Goal: Task Accomplishment & Management: Manage account settings

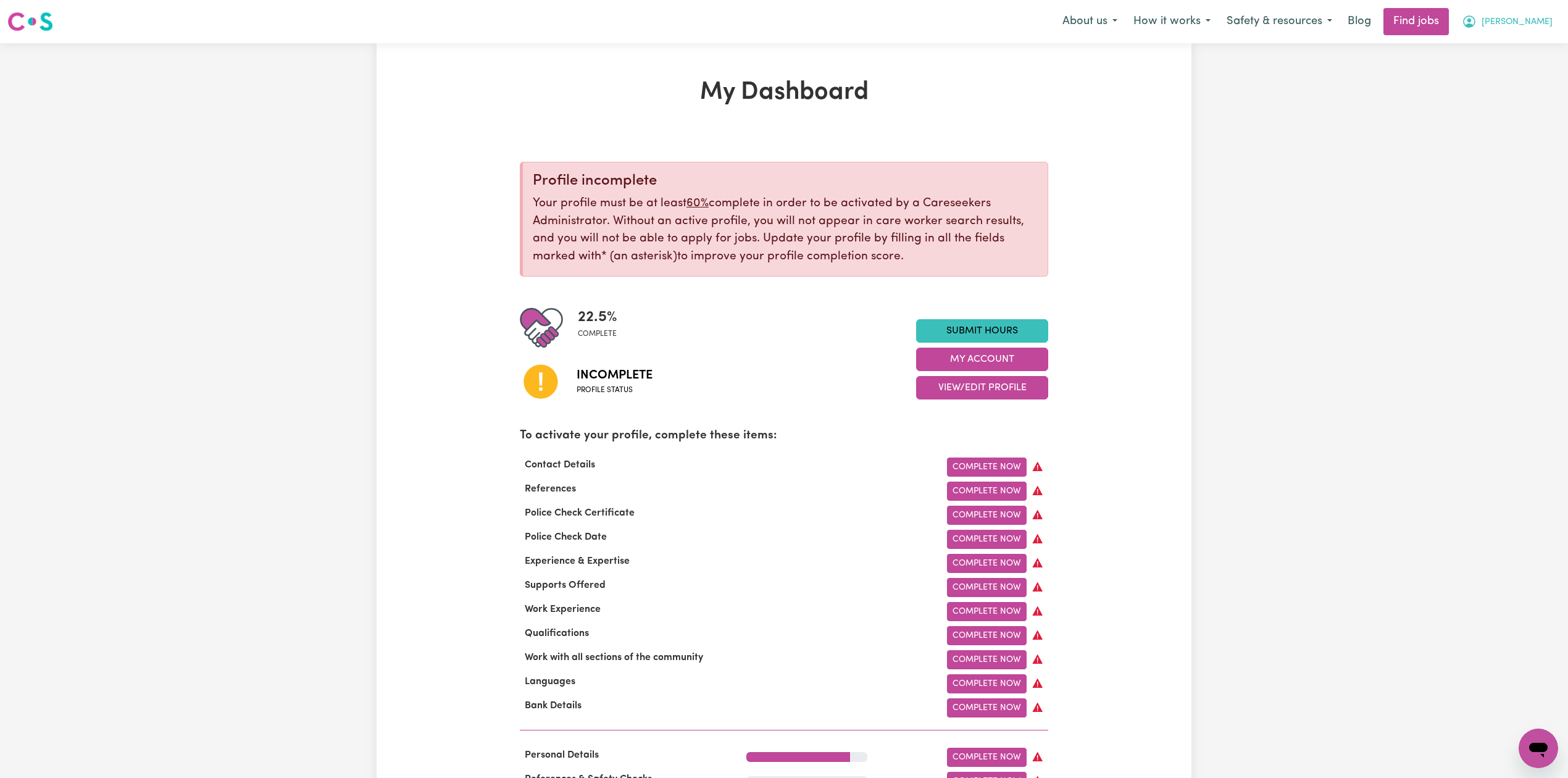
click at [1516, 25] on button "[PERSON_NAME]" at bounding box center [1506, 21] width 106 height 25
click at [1487, 93] on link "Logout" at bounding box center [1511, 95] width 97 height 24
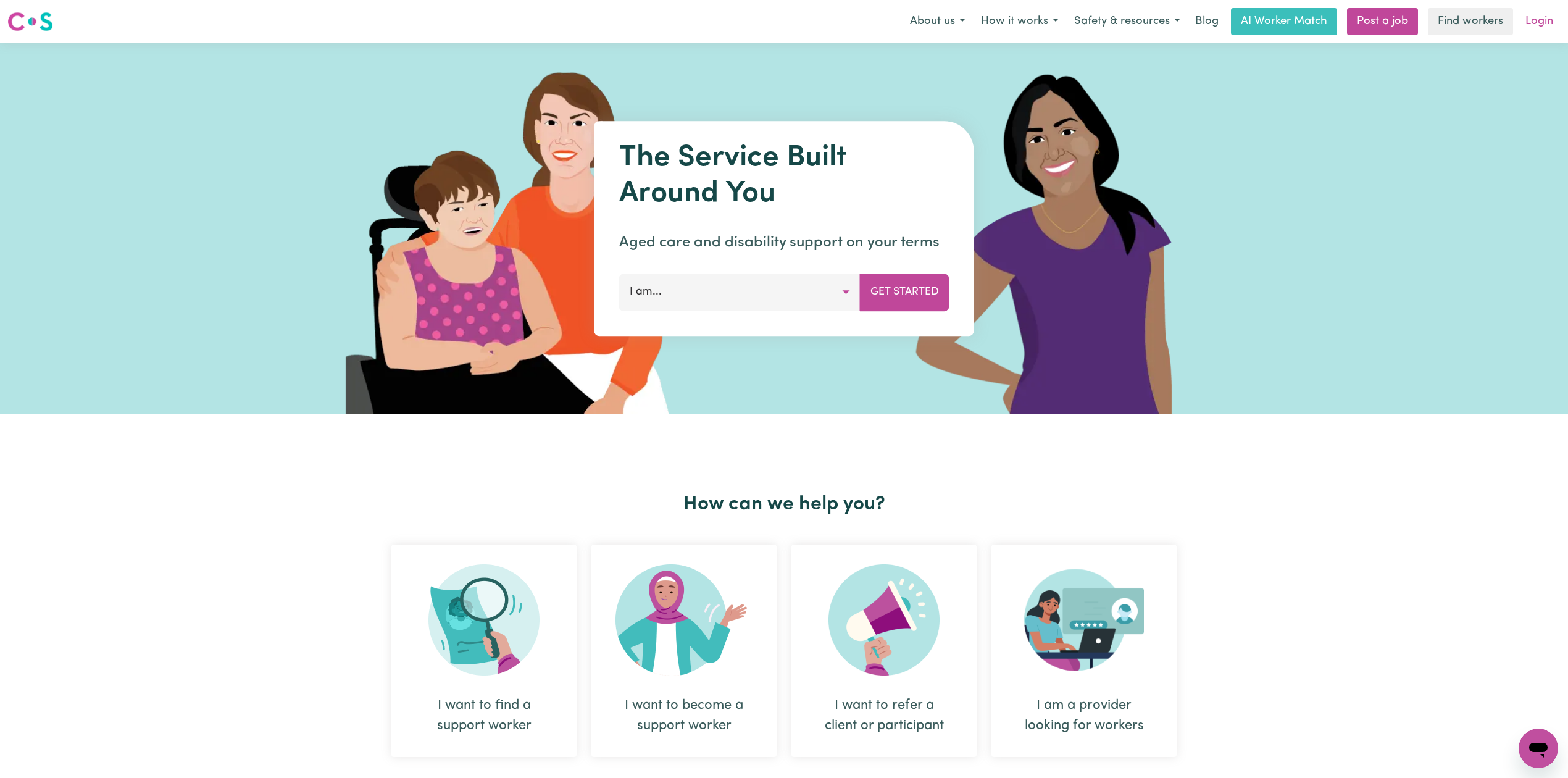
click at [1543, 20] on link "Login" at bounding box center [1539, 22] width 43 height 27
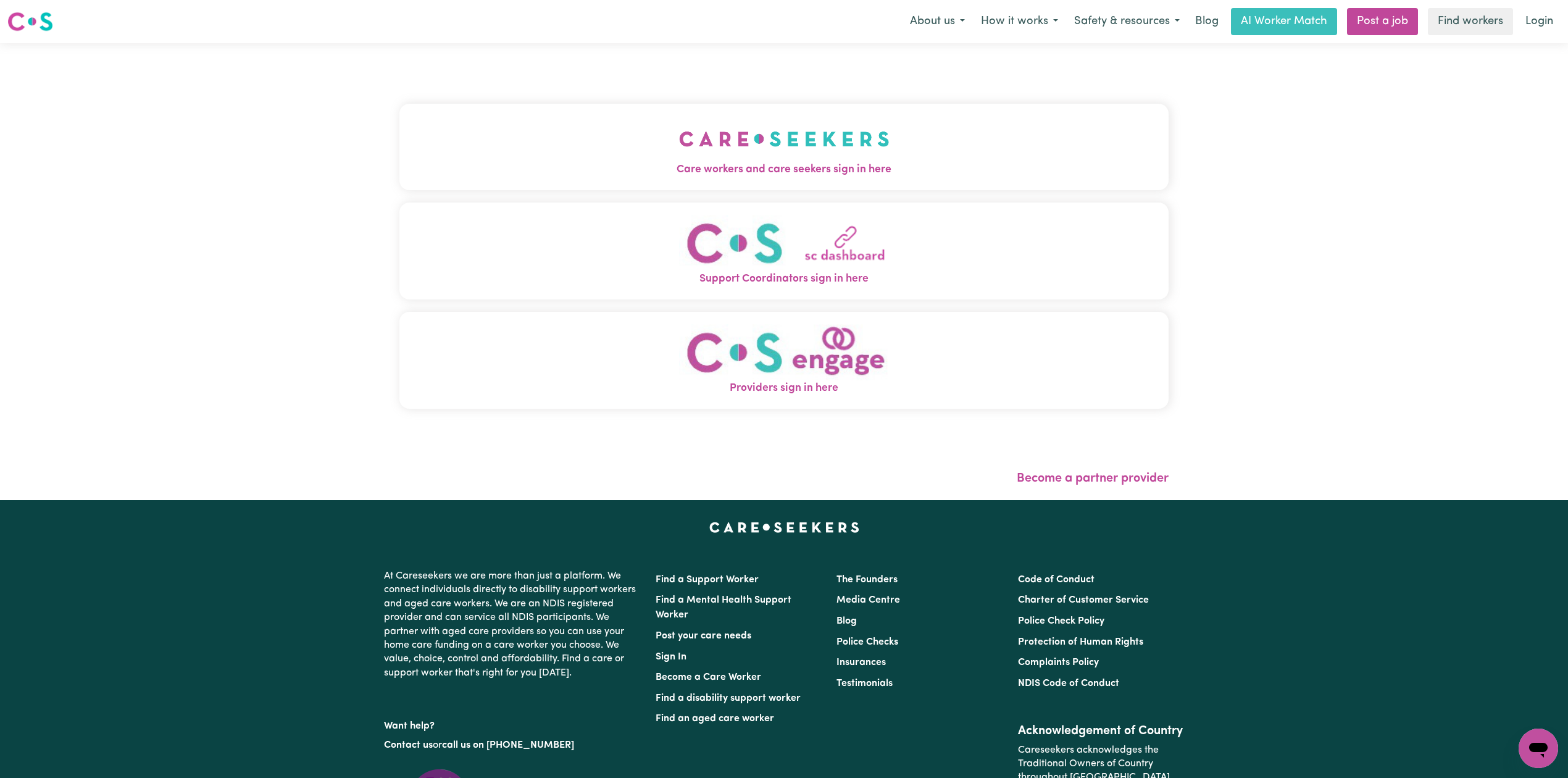
click at [490, 114] on button "Care workers and care seekers sign in here" at bounding box center [784, 147] width 769 height 86
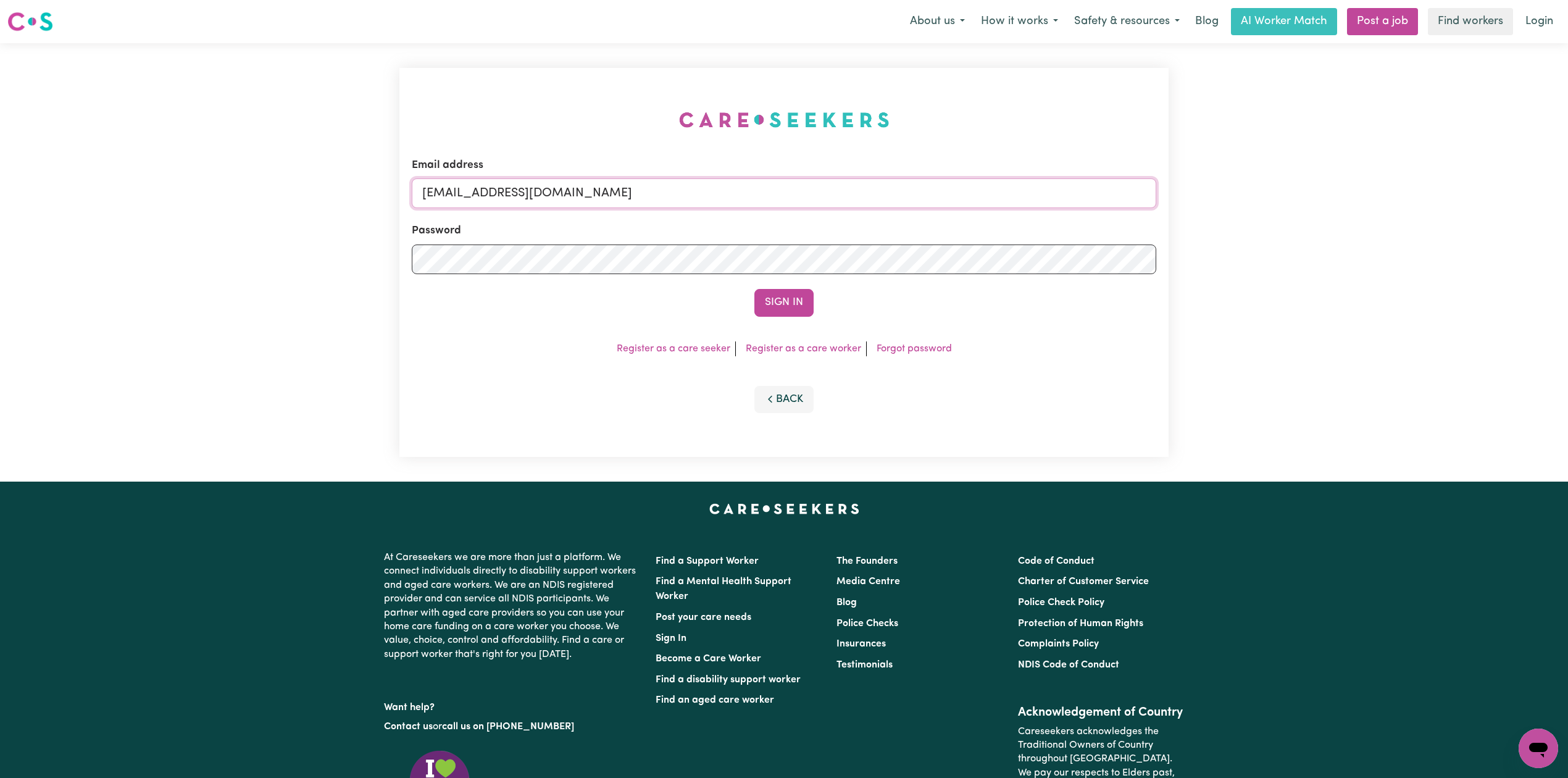
click at [559, 196] on input "[EMAIL_ADDRESS][DOMAIN_NAME]" at bounding box center [784, 193] width 744 height 30
drag, startPoint x: 484, startPoint y: 194, endPoint x: 824, endPoint y: 217, distance: 340.8
click at [824, 217] on form "Email address Superuser~[EMAIL_ADDRESS][DOMAIN_NAME] Password Sign In" at bounding box center [784, 237] width 744 height 159
type input "Superuser~[EMAIL_ADDRESS][DOMAIN_NAME]"
click at [768, 307] on button "Sign In" at bounding box center [784, 302] width 59 height 27
